Goal: Information Seeking & Learning: Learn about a topic

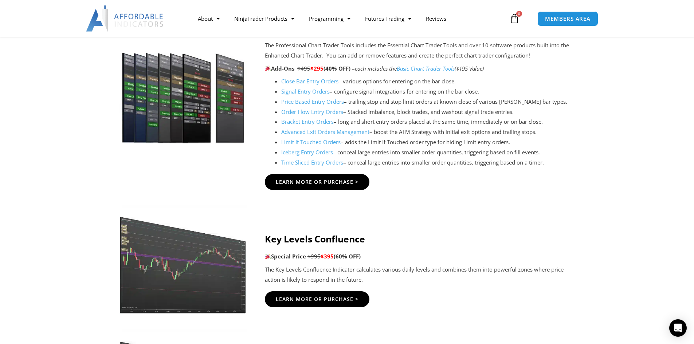
scroll to position [754, 0]
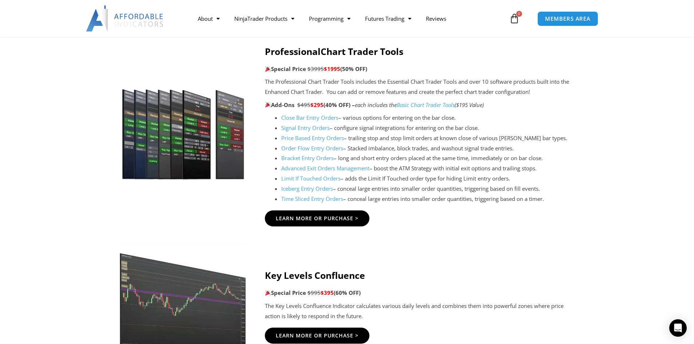
drag, startPoint x: 554, startPoint y: 184, endPoint x: 549, endPoint y: 115, distance: 69.1
click at [549, 115] on ul "Close Bar Entry Orders – various options for entering on the bar close. Signal …" at bounding box center [428, 158] width 294 height 91
click at [549, 115] on li "Close Bar Entry Orders – various options for entering on the bar close." at bounding box center [428, 118] width 294 height 10
drag, startPoint x: 549, startPoint y: 115, endPoint x: 557, endPoint y: 195, distance: 80.3
click at [557, 195] on ul "Close Bar Entry Orders – various options for entering on the bar close. Signal …" at bounding box center [428, 158] width 294 height 91
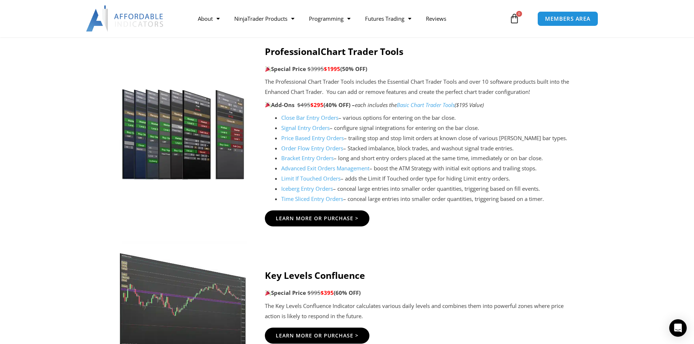
click at [557, 196] on li "Time Sliced Entry Orders – conceal large entries into smaller order quantities,…" at bounding box center [428, 199] width 294 height 10
drag, startPoint x: 555, startPoint y: 202, endPoint x: 540, endPoint y: 100, distance: 102.4
click at [540, 100] on div "The Professional Chart Trader Tools includes the Essential Chart Trader Tools a…" at bounding box center [420, 140] width 310 height 127
click at [540, 100] on p "Add-Ons $495 $295 (40% OFF) – each includes the Basic Chart Trader Tools ($195 …" at bounding box center [420, 105] width 310 height 10
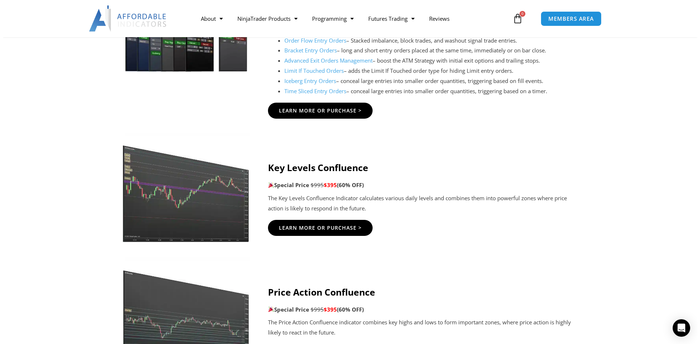
scroll to position [900, 0]
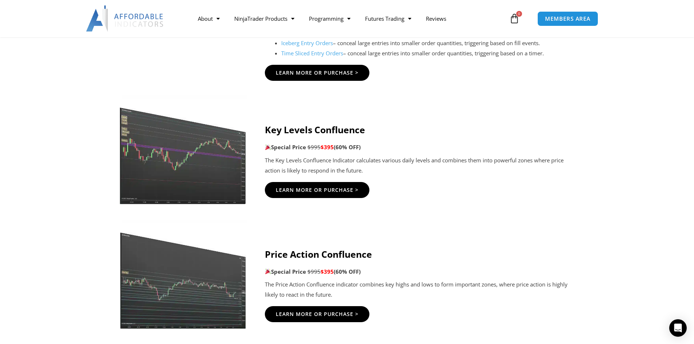
click at [319, 170] on p "The Key Levels Confluence Indicator calculates various daily levels and combine…" at bounding box center [420, 166] width 310 height 20
click at [416, 160] on p "The Key Levels Confluence Indicator calculates various daily levels and combine…" at bounding box center [420, 166] width 310 height 20
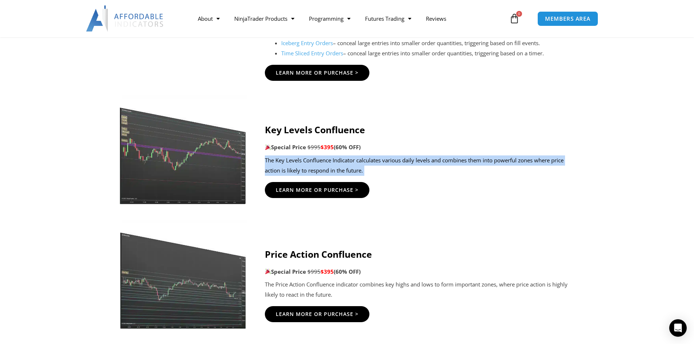
click at [416, 160] on p "The Key Levels Confluence Indicator calculates various daily levels and combine…" at bounding box center [420, 166] width 310 height 20
click at [457, 163] on p "The Key Levels Confluence Indicator calculates various daily levels and combine…" at bounding box center [420, 166] width 310 height 20
click at [439, 157] on p "The Key Levels Confluence Indicator calculates various daily levels and combine…" at bounding box center [420, 166] width 310 height 20
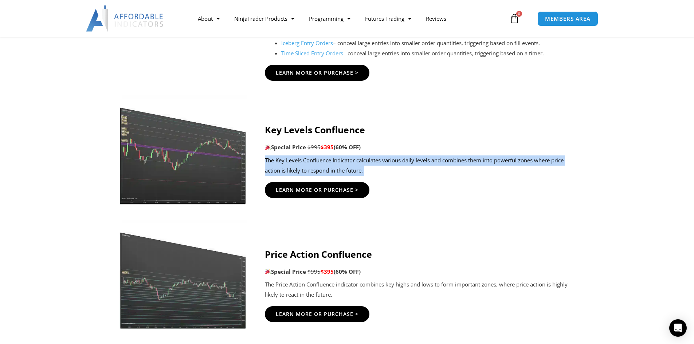
click at [460, 164] on p "The Key Levels Confluence Indicator calculates various daily levels and combine…" at bounding box center [420, 166] width 310 height 20
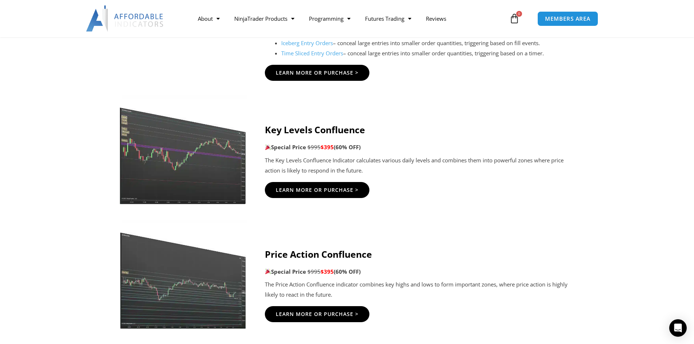
click at [463, 170] on p "The Key Levels Confluence Indicator calculates various daily levels and combine…" at bounding box center [420, 166] width 310 height 20
click at [458, 162] on p "The Key Levels Confluence Indicator calculates various daily levels and combine…" at bounding box center [420, 166] width 310 height 20
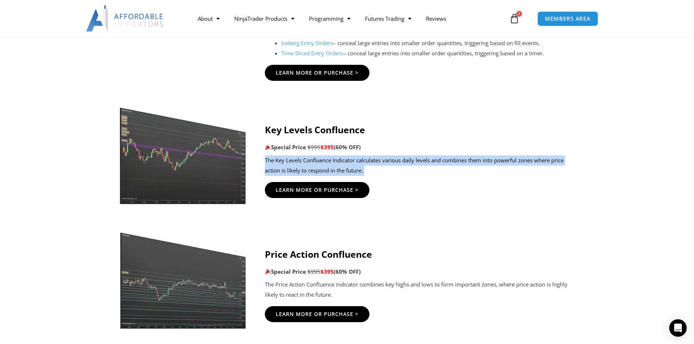
click at [458, 162] on p "The Key Levels Confluence Indicator calculates various daily levels and combine…" at bounding box center [420, 166] width 310 height 20
click at [477, 167] on p "The Key Levels Confluence Indicator calculates various daily levels and combine…" at bounding box center [420, 166] width 310 height 20
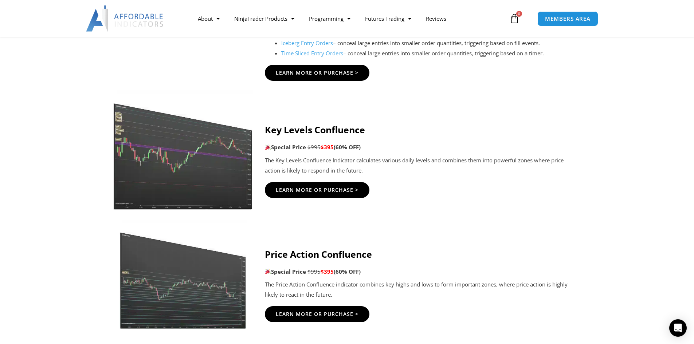
click at [186, 152] on img at bounding box center [183, 150] width 140 height 120
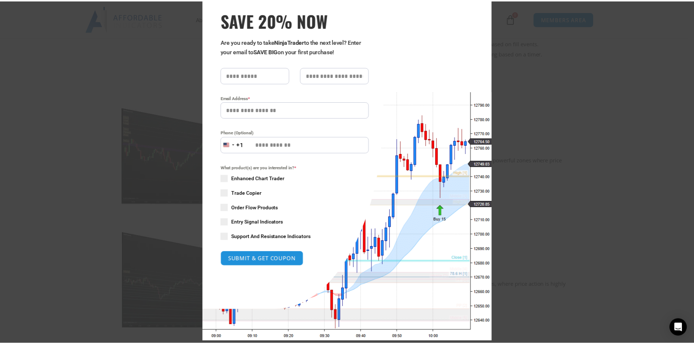
scroll to position [48, 0]
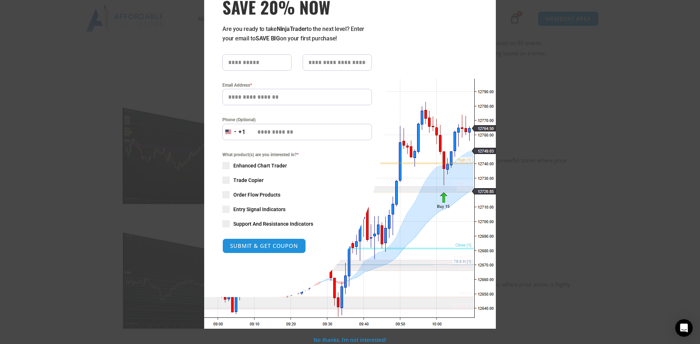
click at [580, 215] on div "Close this module SAVE 20% NOW Are you ready to take NinjaTrader to the next le…" at bounding box center [350, 172] width 700 height 344
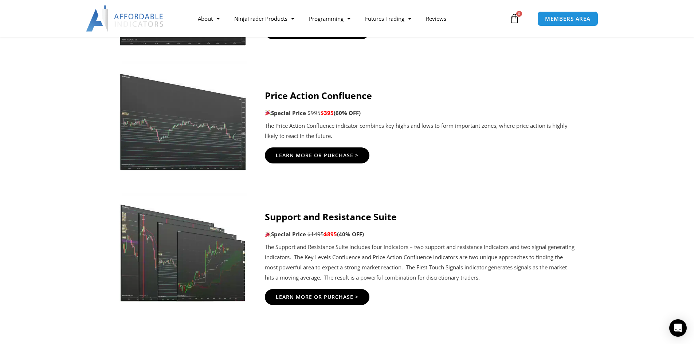
scroll to position [1046, 0]
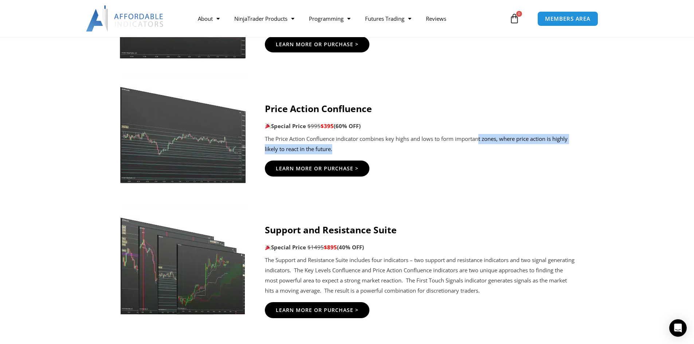
drag, startPoint x: 476, startPoint y: 151, endPoint x: 479, endPoint y: 135, distance: 16.0
click at [479, 135] on p "The Price Action Confluence indicator combines key highs and lows to form impor…" at bounding box center [420, 144] width 310 height 20
click at [479, 142] on p "The Price Action Confluence indicator combines key highs and lows to form impor…" at bounding box center [420, 144] width 310 height 20
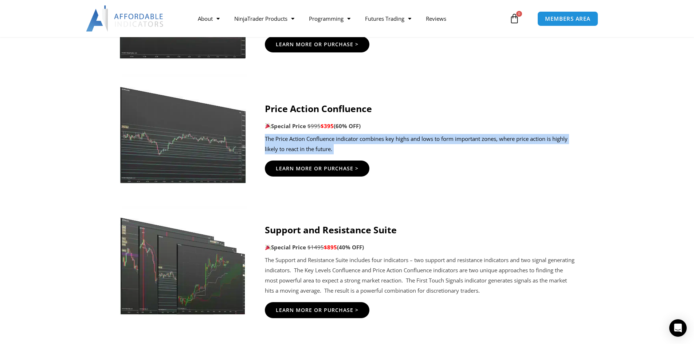
click at [479, 142] on p "The Price Action Confluence indicator combines key highs and lows to form impor…" at bounding box center [420, 144] width 310 height 20
click at [507, 159] on div "Price Action Confluence Special Price $995 $395 (60% OFF) The Price Action Conf…" at bounding box center [420, 140] width 310 height 102
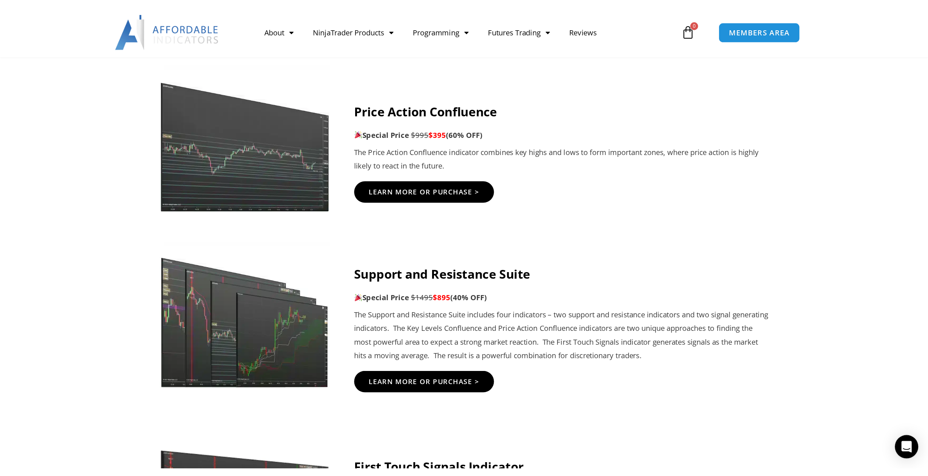
scroll to position [1191, 0]
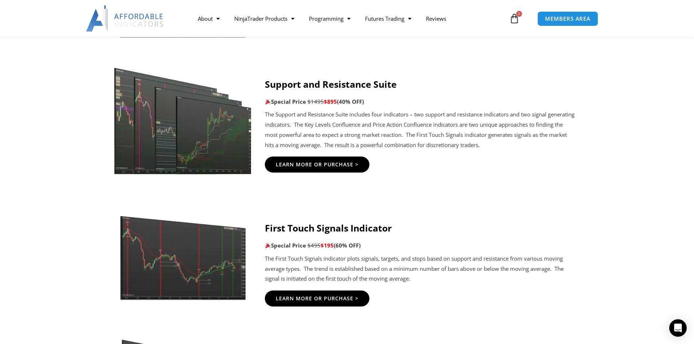
click at [153, 149] on img at bounding box center [183, 115] width 140 height 120
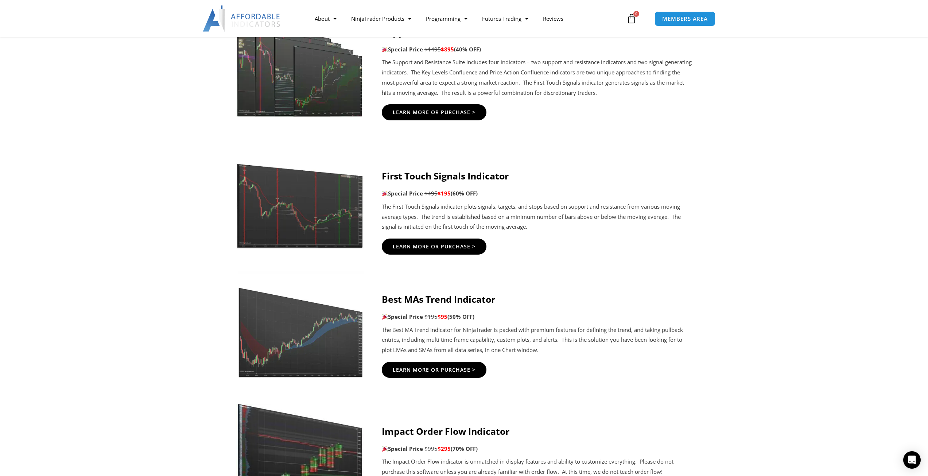
scroll to position [1301, 0]
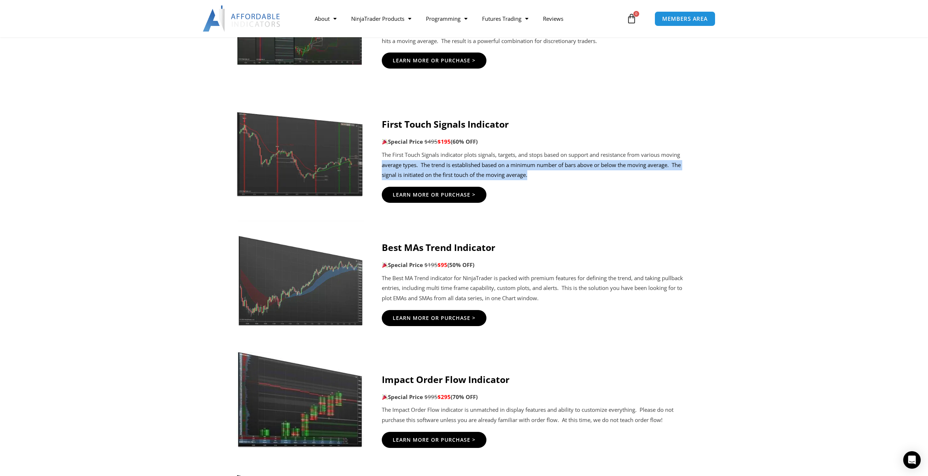
drag, startPoint x: 512, startPoint y: 177, endPoint x: 382, endPoint y: 163, distance: 131.0
click at [382, 163] on p "The First Touch Signals indicator plots signals, targets, and stops based on su…" at bounding box center [537, 165] width 310 height 31
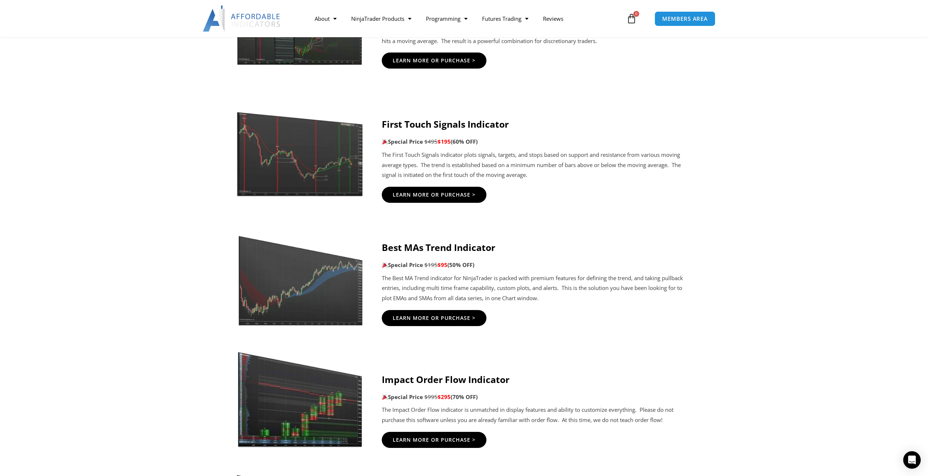
click at [647, 204] on div "First Touch Signals Indicator Special Price $495 $195 (60% OFF) The First Touch…" at bounding box center [537, 161] width 310 height 88
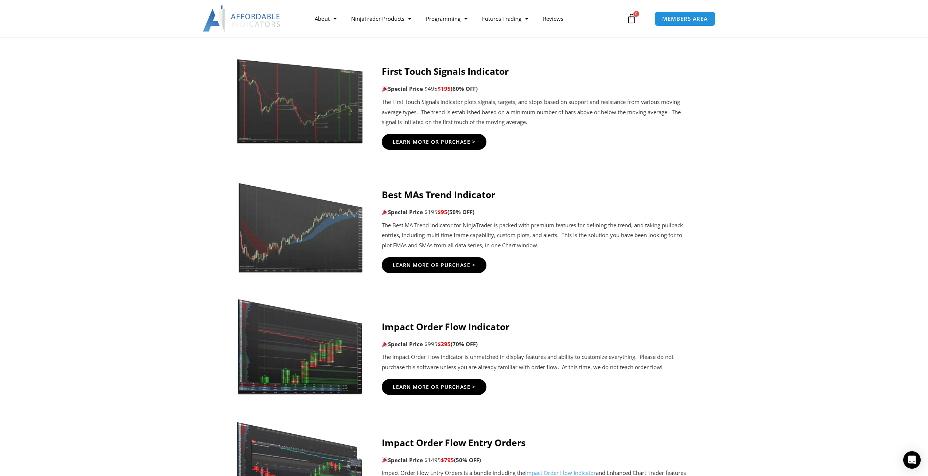
scroll to position [1410, 0]
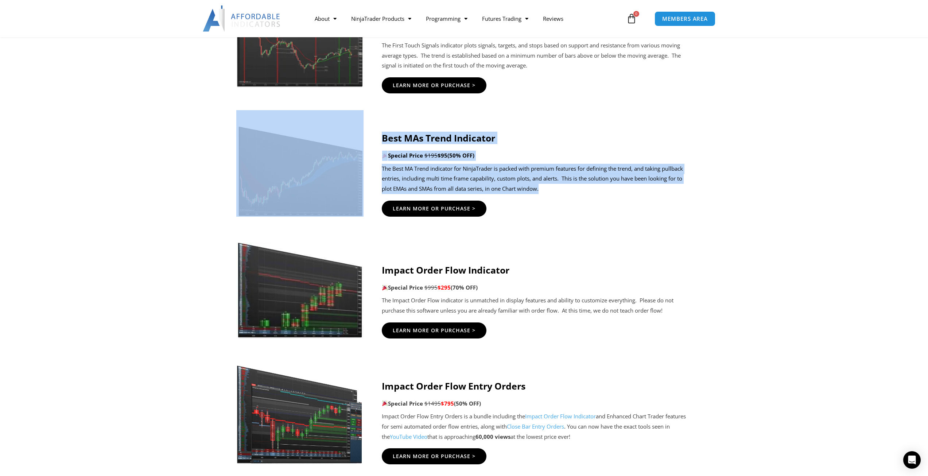
drag, startPoint x: 579, startPoint y: 185, endPoint x: 378, endPoint y: 161, distance: 202.5
click at [378, 161] on div "Best MAs Trend Indicator Special Price $195 $95 (50% OFF) The Best MA Trend ind…" at bounding box center [464, 167] width 456 height 114
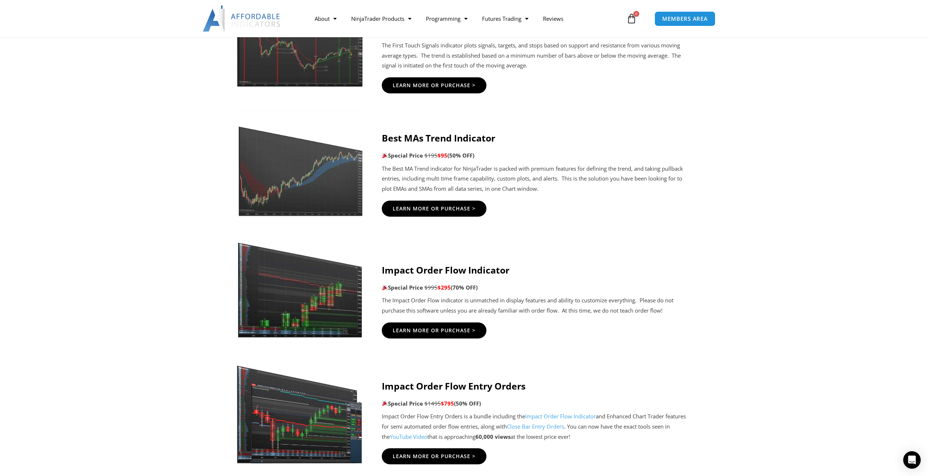
click at [663, 212] on div "Learn More Or Purchase >" at bounding box center [537, 208] width 310 height 16
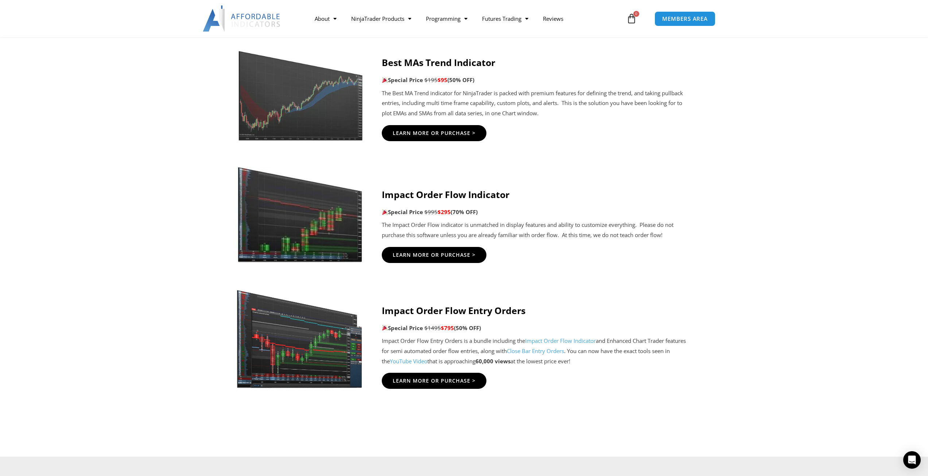
scroll to position [1556, 0]
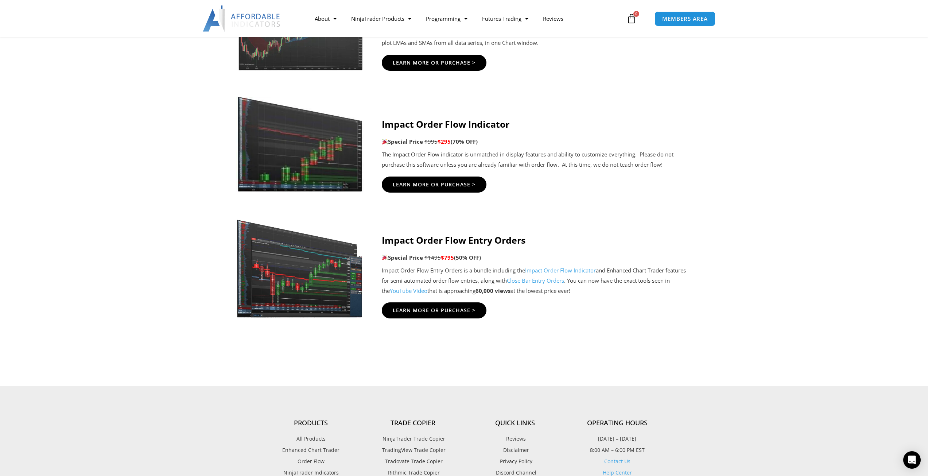
click at [575, 165] on p "The Impact Order Flow indicator is unmatched in display features and ability to…" at bounding box center [537, 159] width 310 height 20
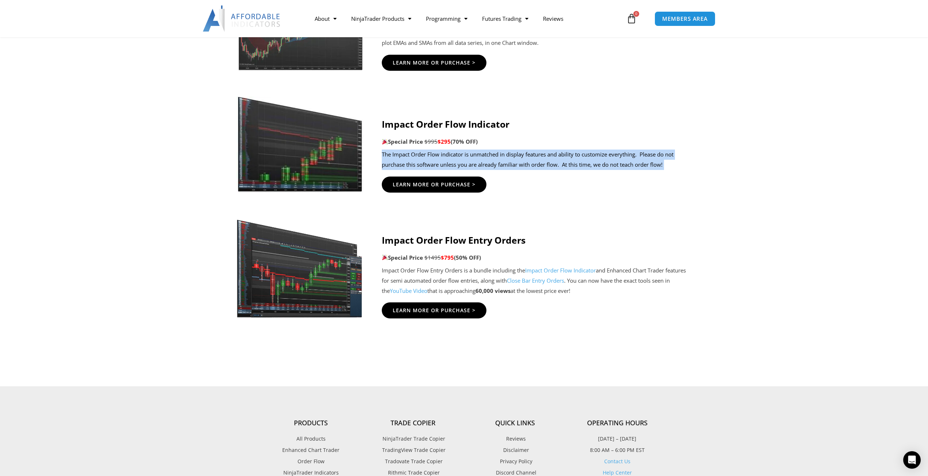
click at [575, 165] on p "The Impact Order Flow indicator is unmatched in display features and ability to…" at bounding box center [537, 159] width 310 height 20
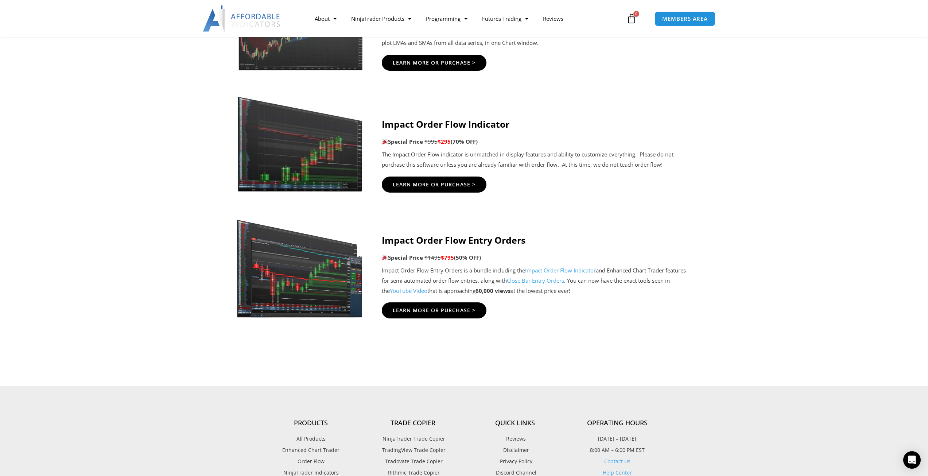
click at [694, 240] on icon at bounding box center [464, 249] width 928 height 87
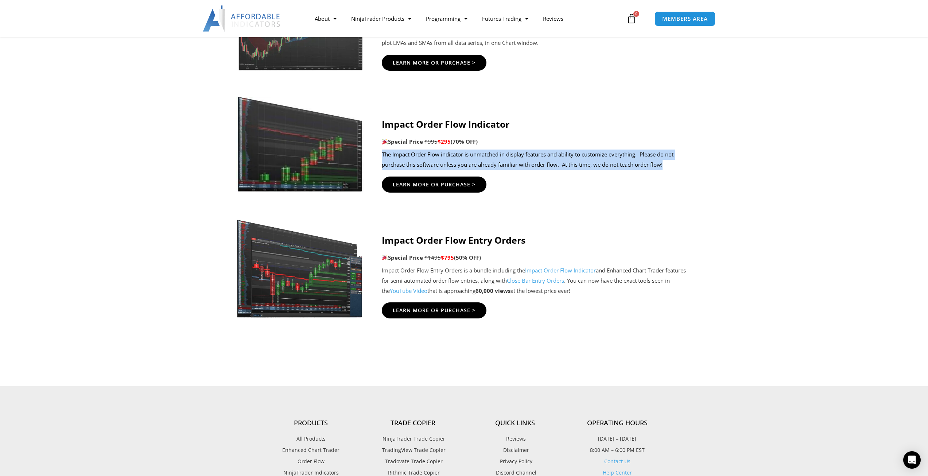
drag, startPoint x: 679, startPoint y: 153, endPoint x: 675, endPoint y: 133, distance: 20.9
click at [675, 133] on div "Impact Order Flow Indicator Special Price $995 $295 (70% OFF) The Impact Order …" at bounding box center [537, 143] width 310 height 51
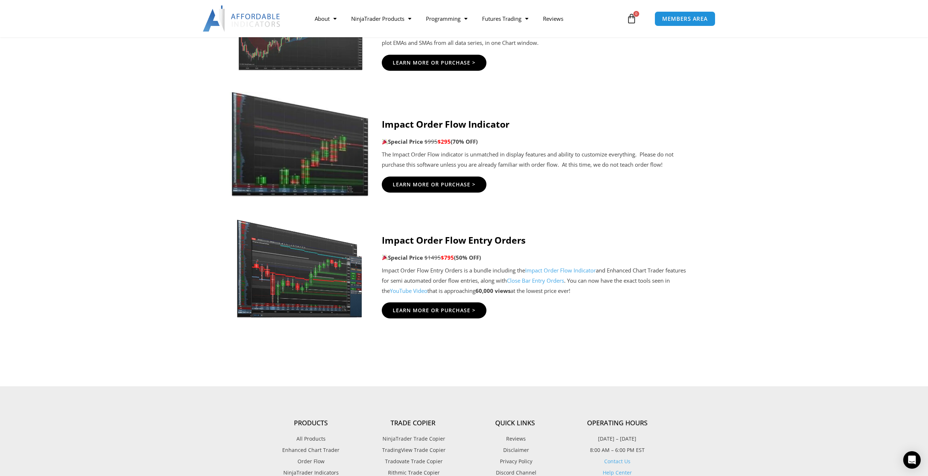
click at [296, 141] on img at bounding box center [300, 144] width 140 height 105
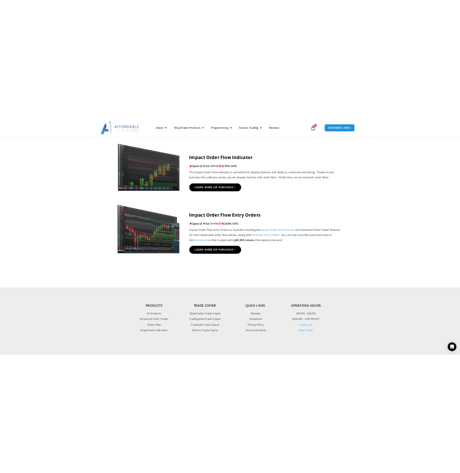
scroll to position [1665, 0]
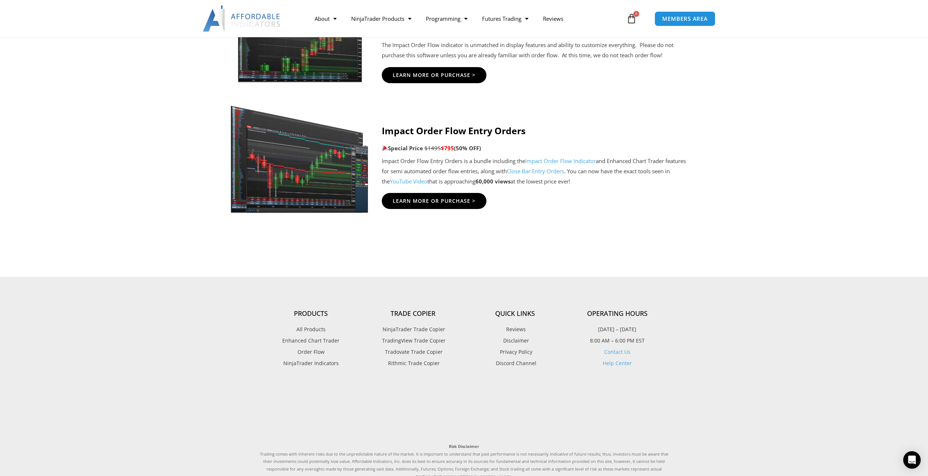
click at [300, 164] on img at bounding box center [300, 155] width 140 height 120
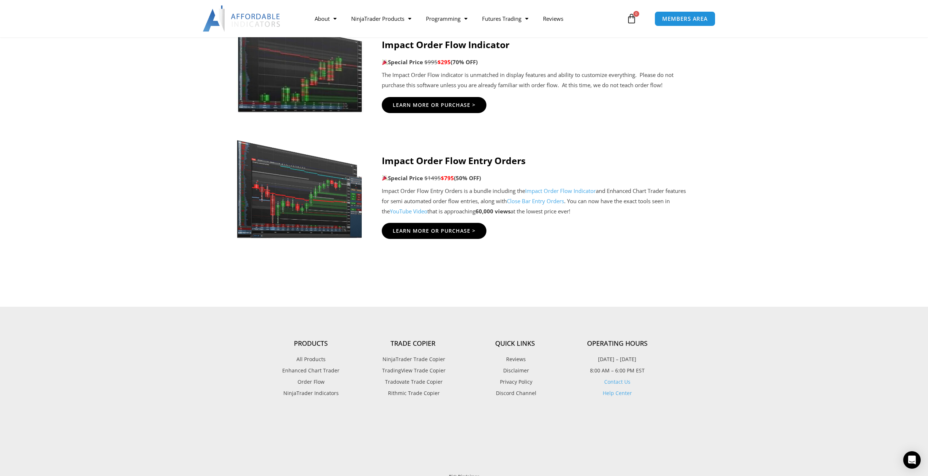
scroll to position [1633, 0]
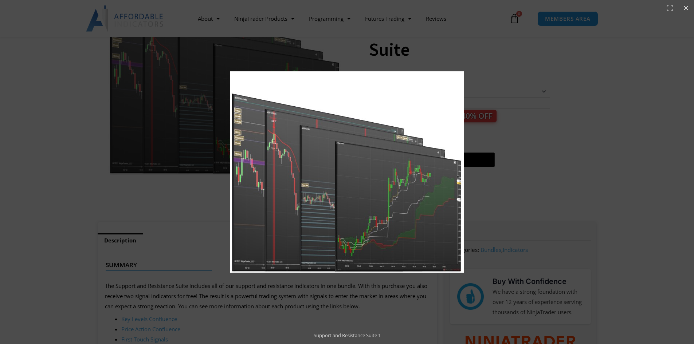
click at [585, 223] on div at bounding box center [454, 182] width 448 height 222
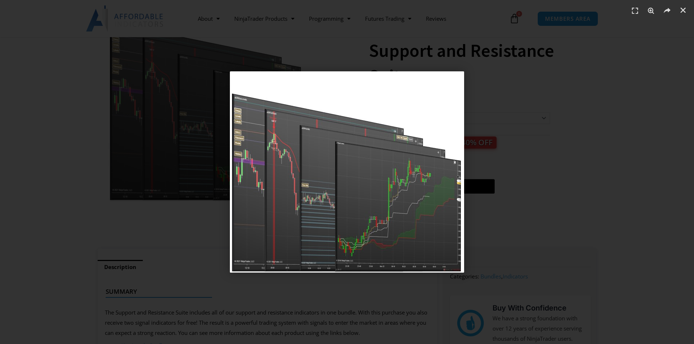
scroll to position [374, 0]
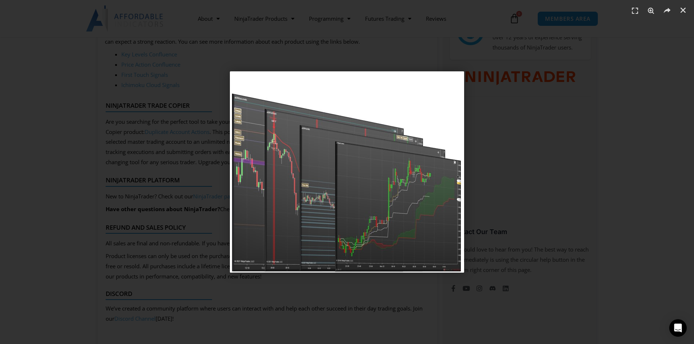
click at [535, 284] on div "1 / 1" at bounding box center [347, 172] width 643 height 293
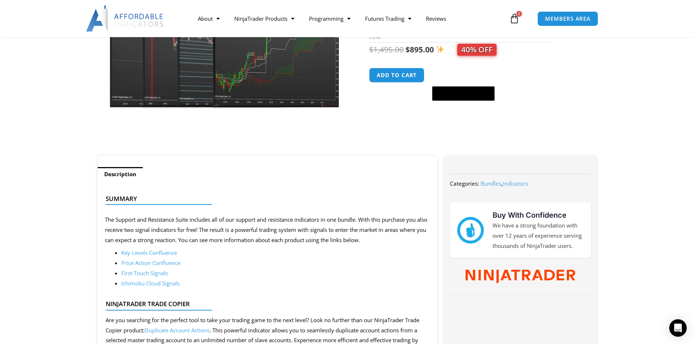
scroll to position [229, 0]
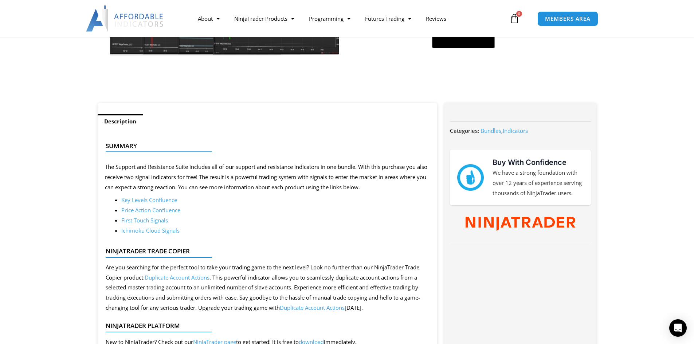
click at [162, 210] on link "Price Action Confluence" at bounding box center [150, 210] width 59 height 7
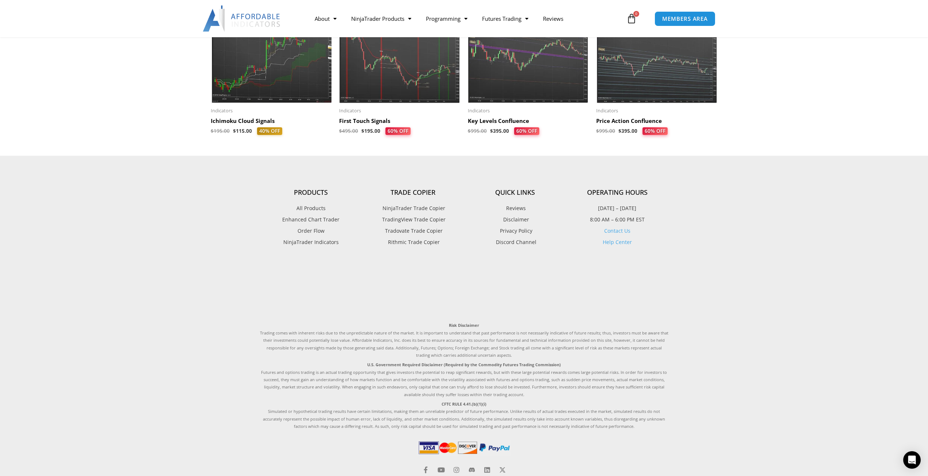
scroll to position [661, 0]
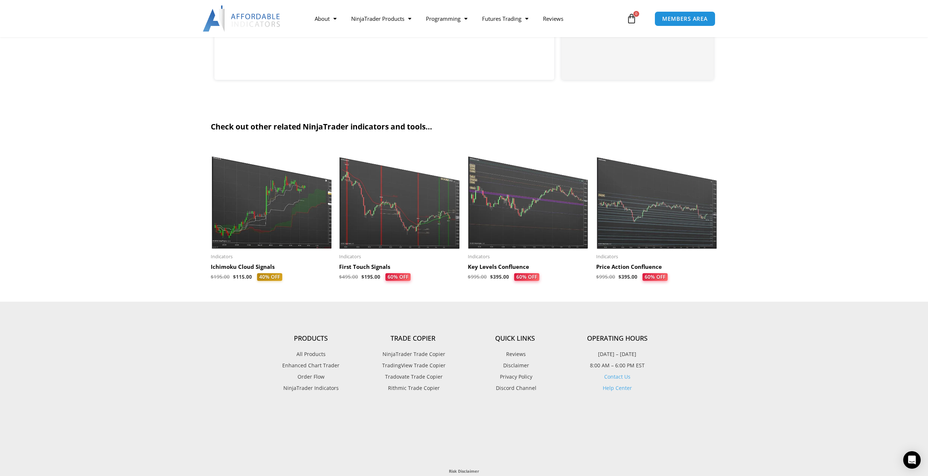
click at [409, 232] on img at bounding box center [399, 197] width 121 height 104
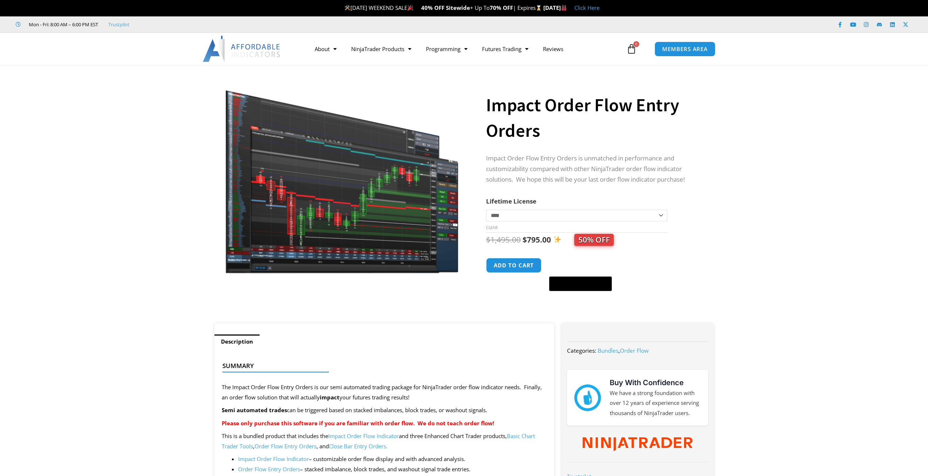
click at [145, 154] on section "**********" at bounding box center [464, 197] width 928 height 251
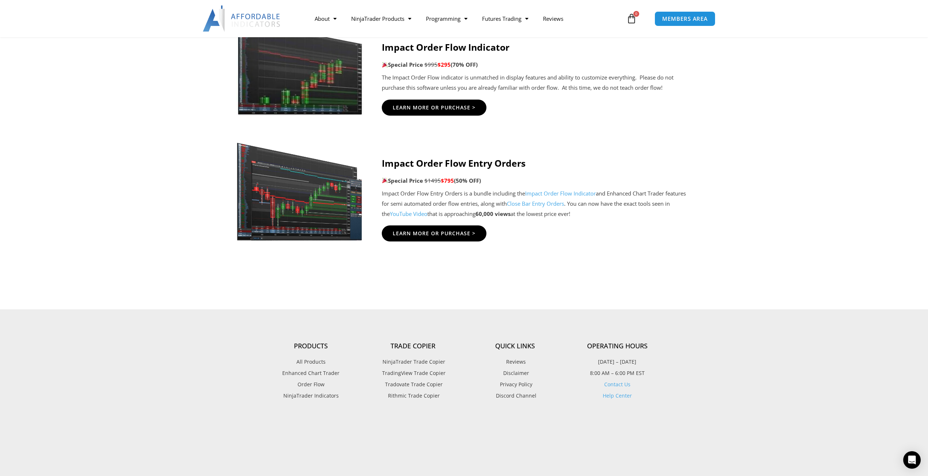
scroll to position [1633, 0]
